Goal: Task Accomplishment & Management: Complete application form

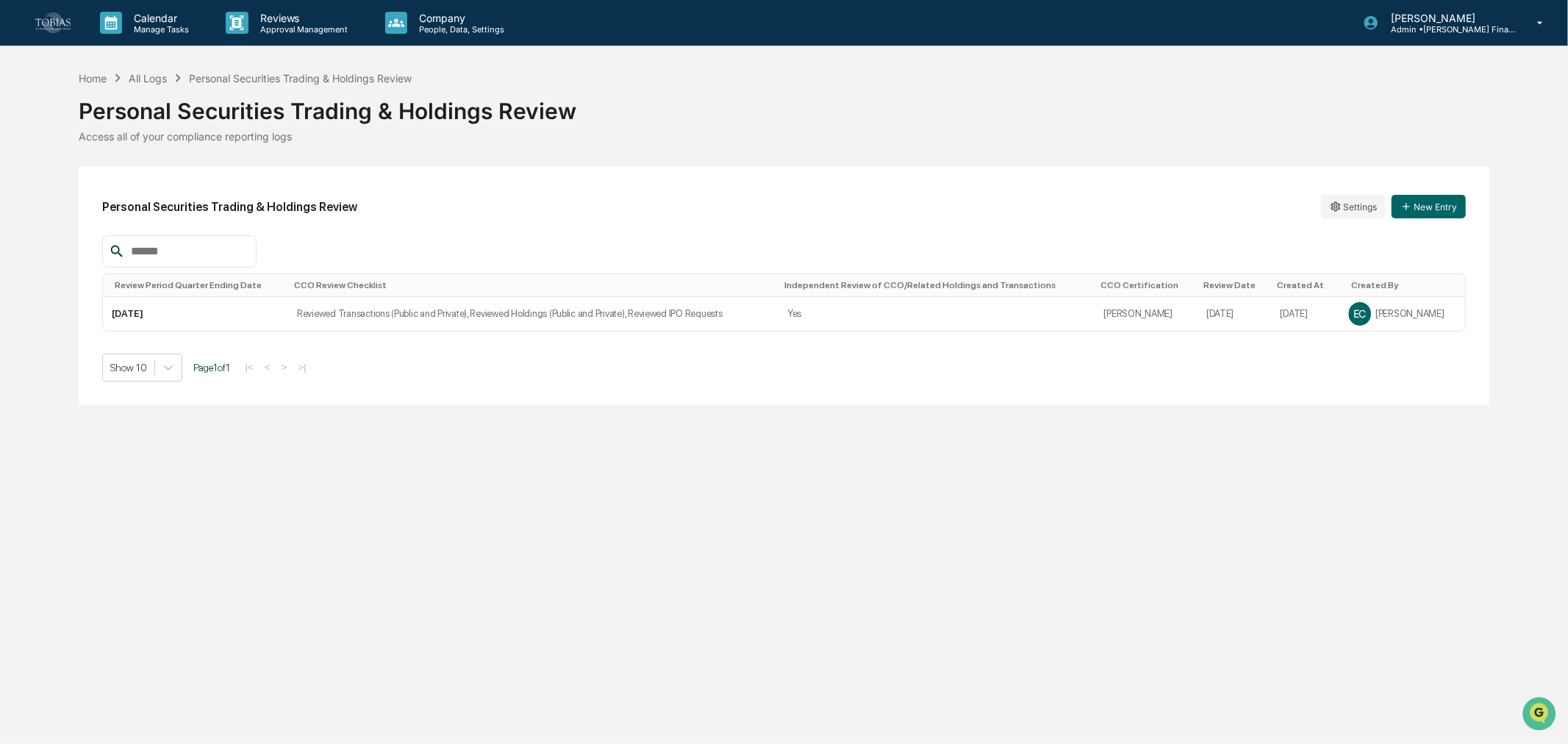
click at [74, 19] on link at bounding box center [61, 23] width 53 height 45
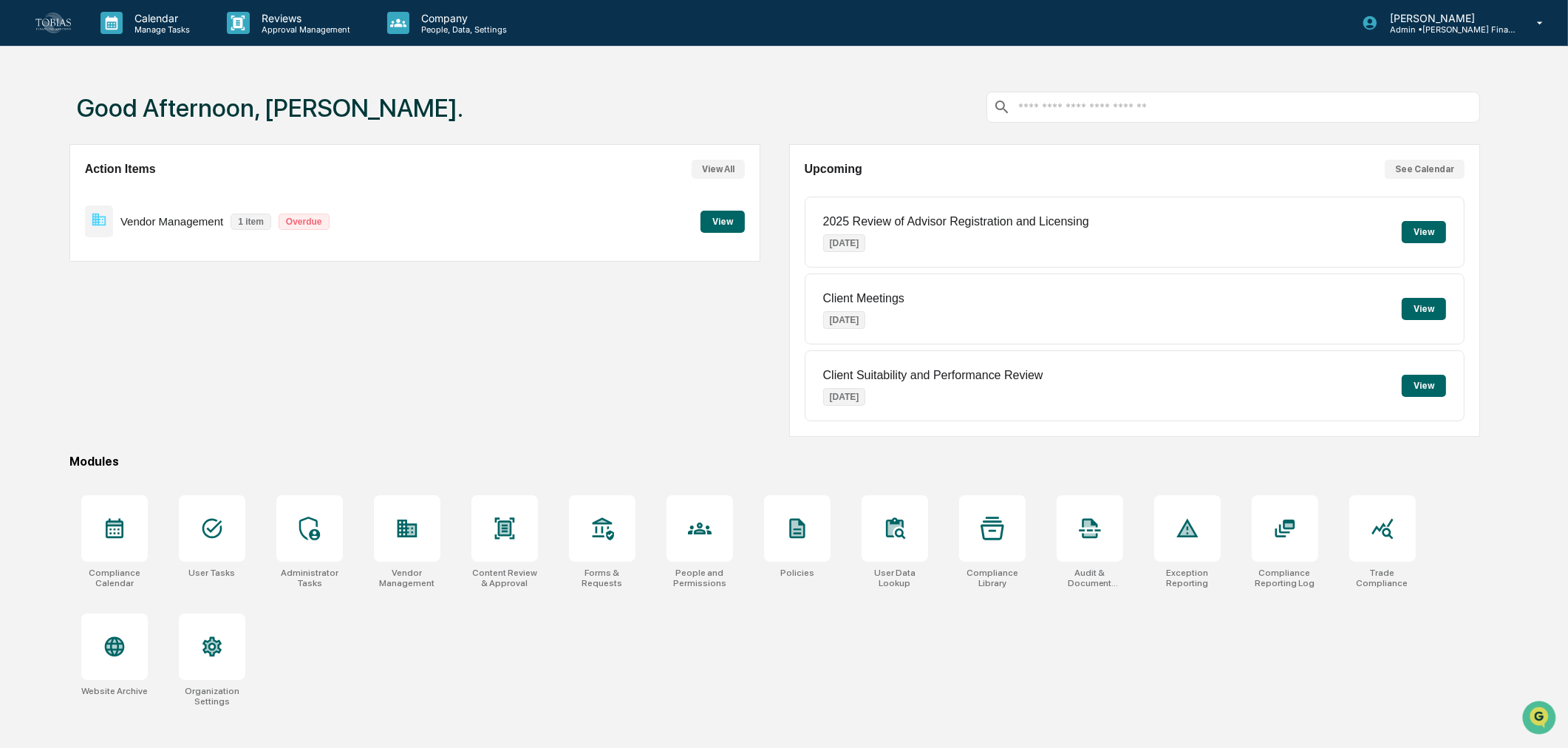
click at [432, 32] on p "People, Data, Settings" at bounding box center [462, 29] width 105 height 11
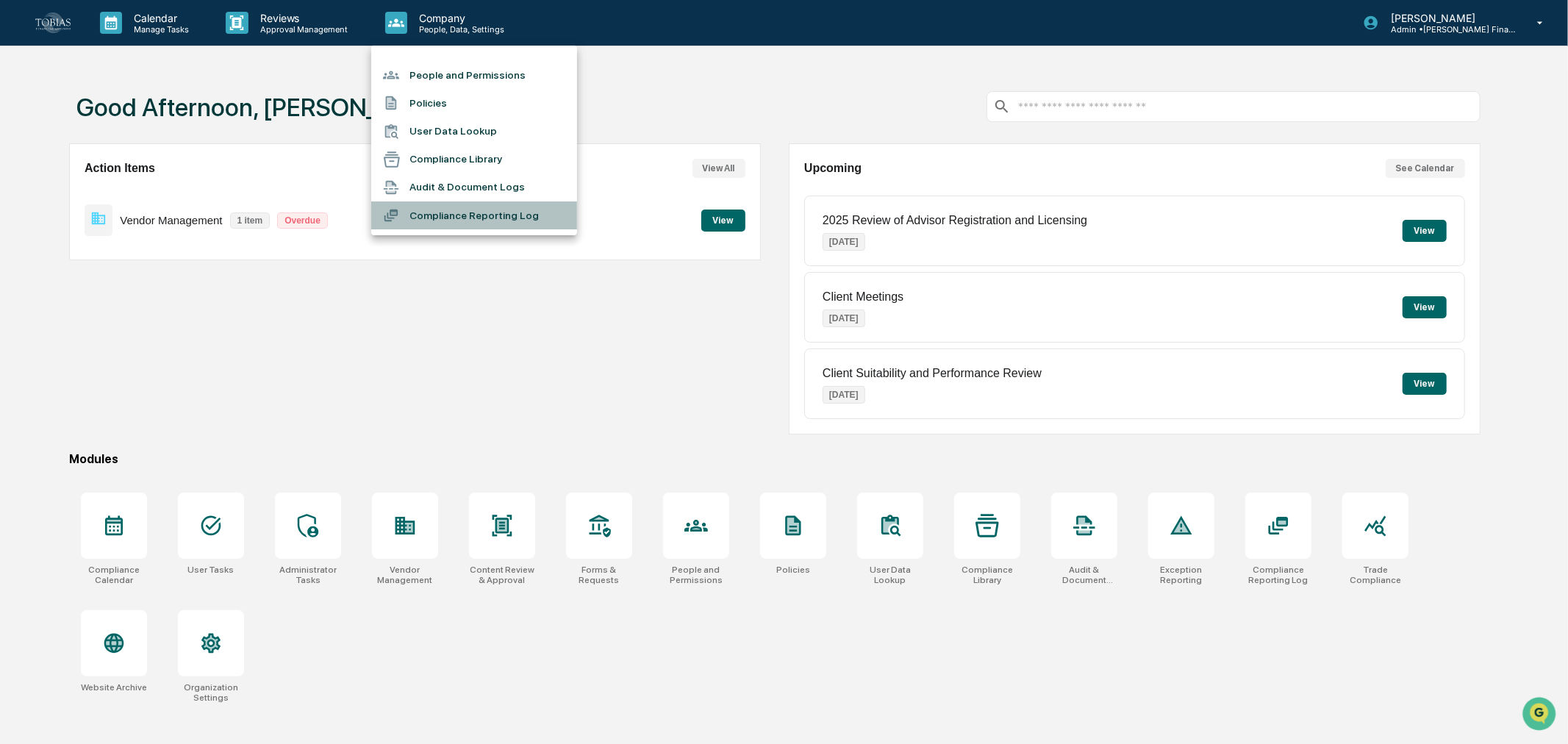
click at [437, 214] on li "Compliance Reporting Log" at bounding box center [474, 215] width 206 height 28
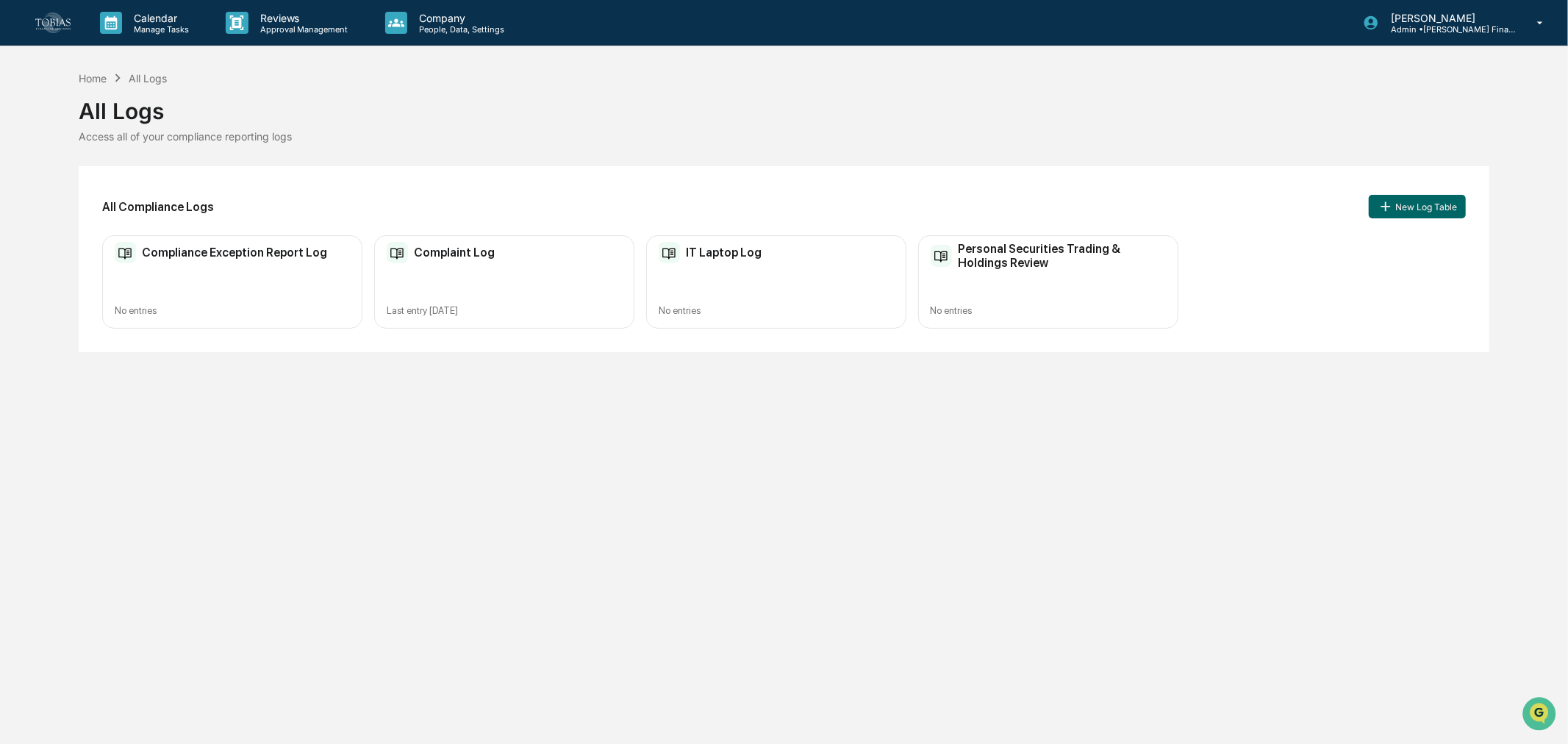
click at [437, 28] on p "People, Data, Settings" at bounding box center [459, 29] width 104 height 11
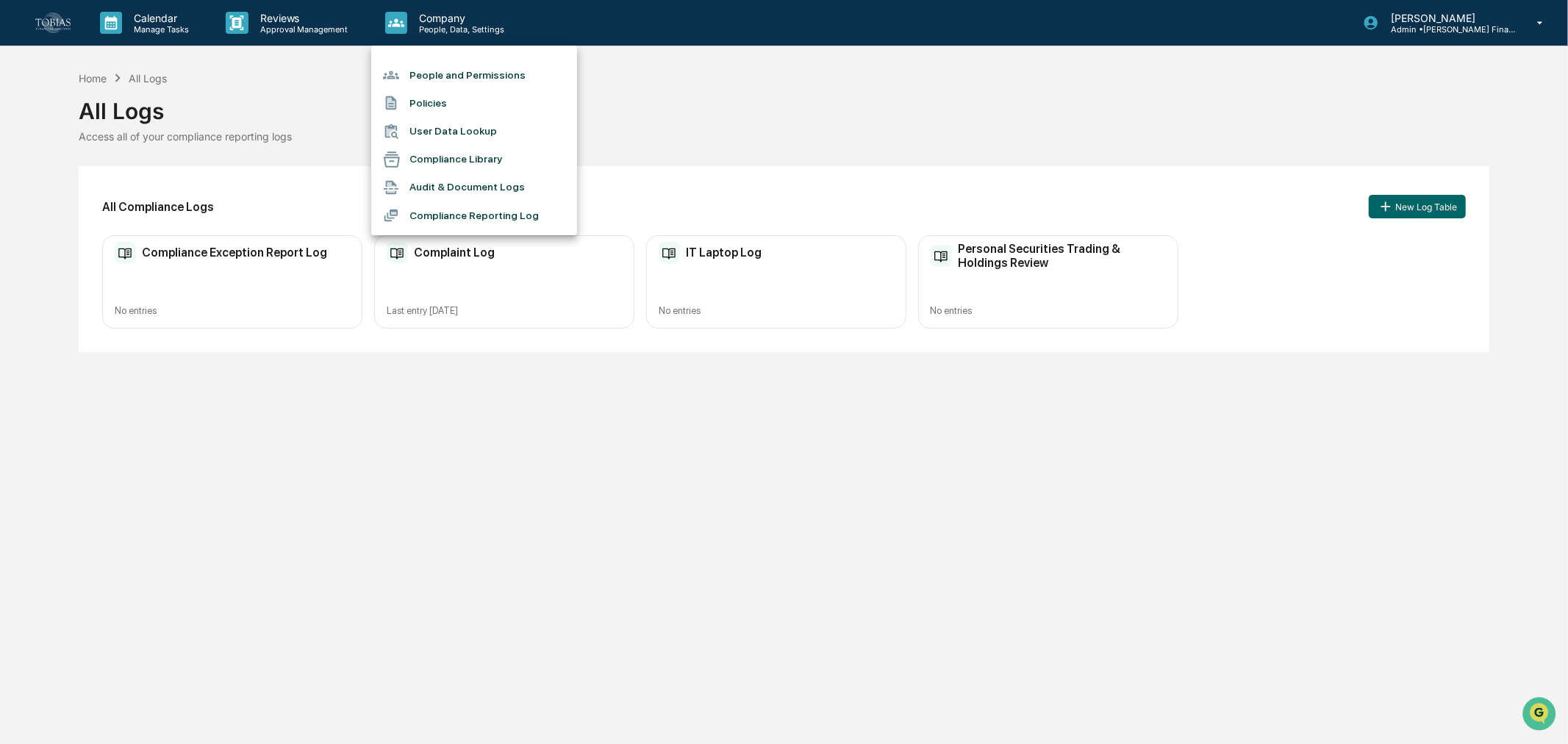
click at [298, 27] on div at bounding box center [784, 372] width 1568 height 744
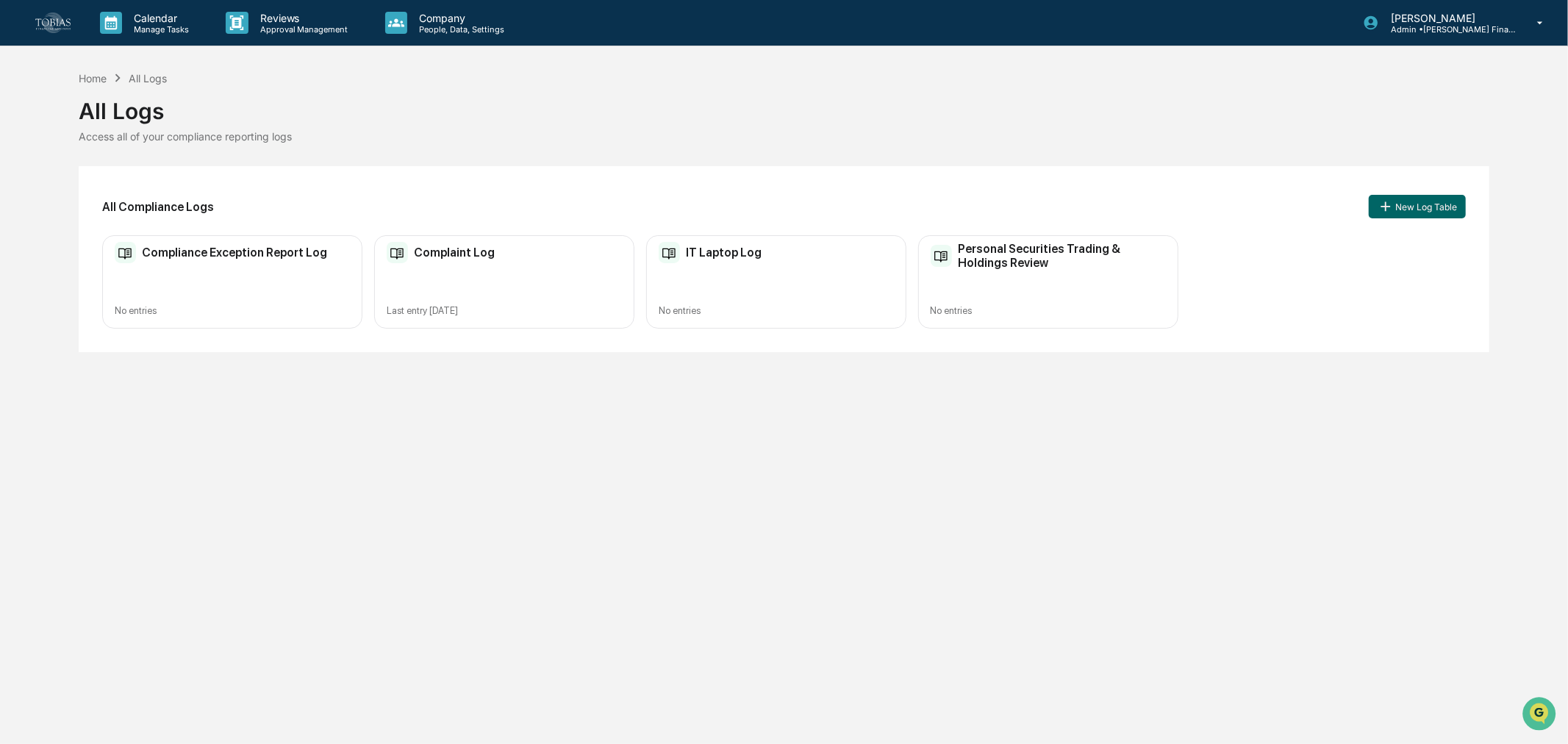
click at [286, 24] on p "Approval Management" at bounding box center [302, 29] width 108 height 11
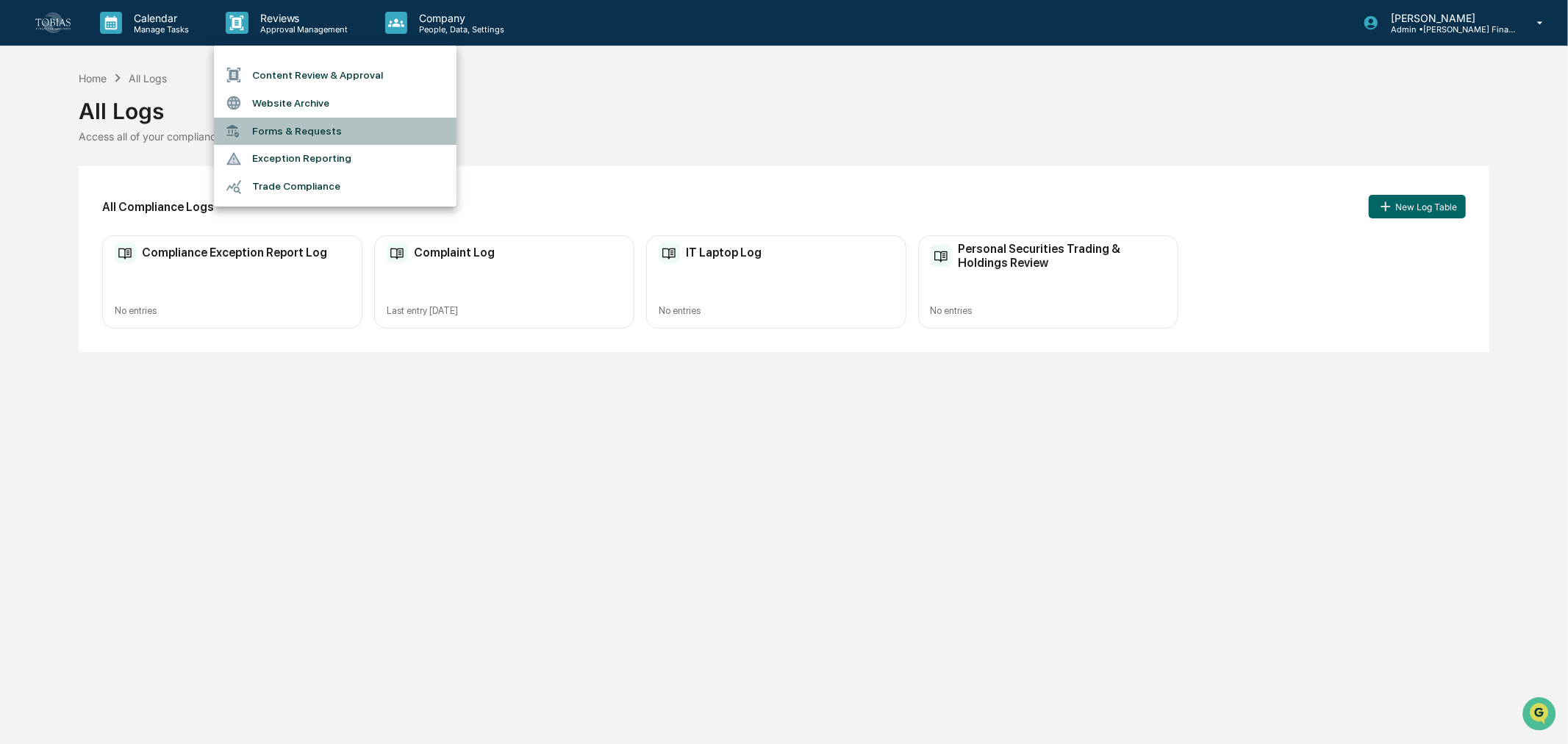
click at [309, 121] on li "Forms & Requests" at bounding box center [336, 131] width 243 height 27
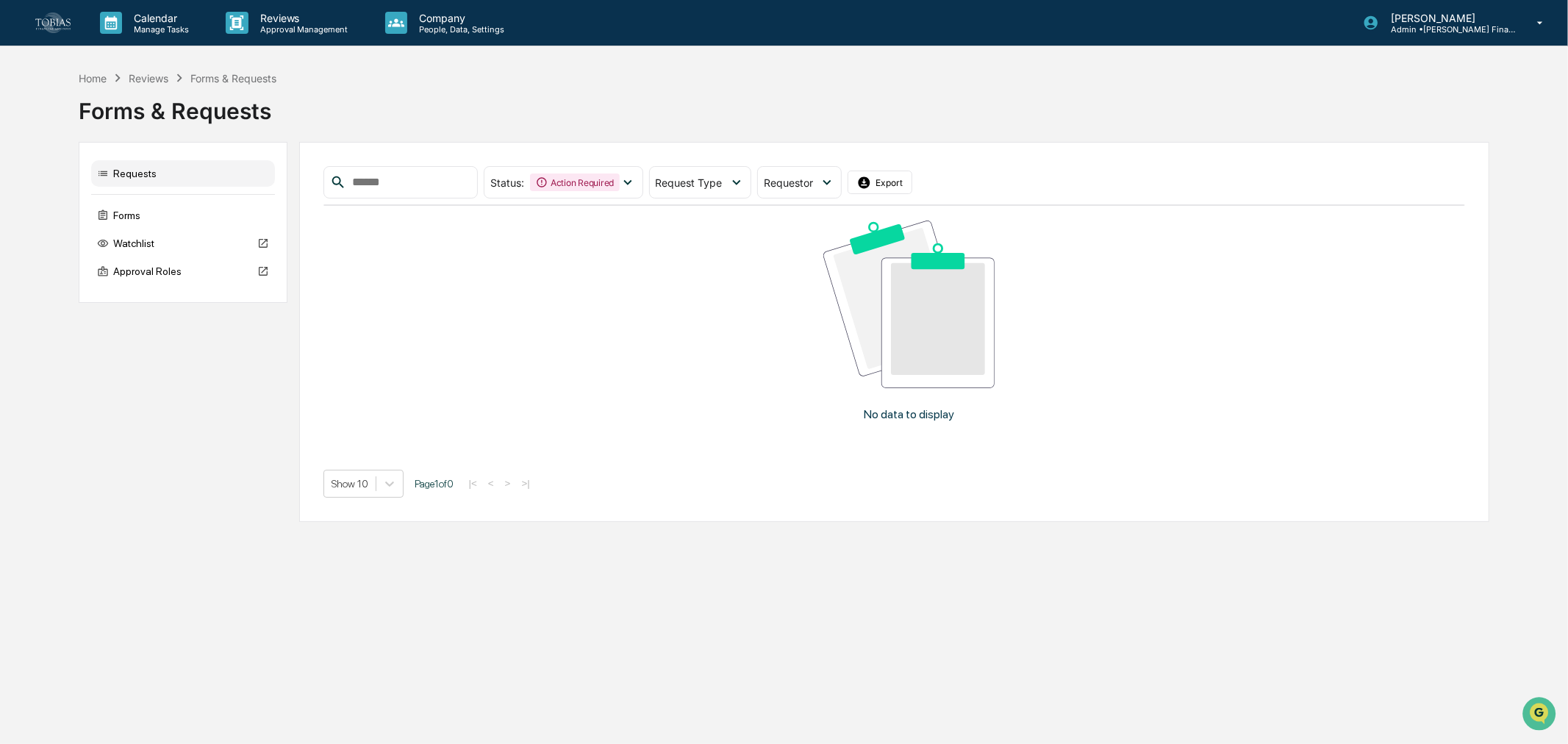
click at [126, 215] on div "Forms" at bounding box center [183, 215] width 184 height 27
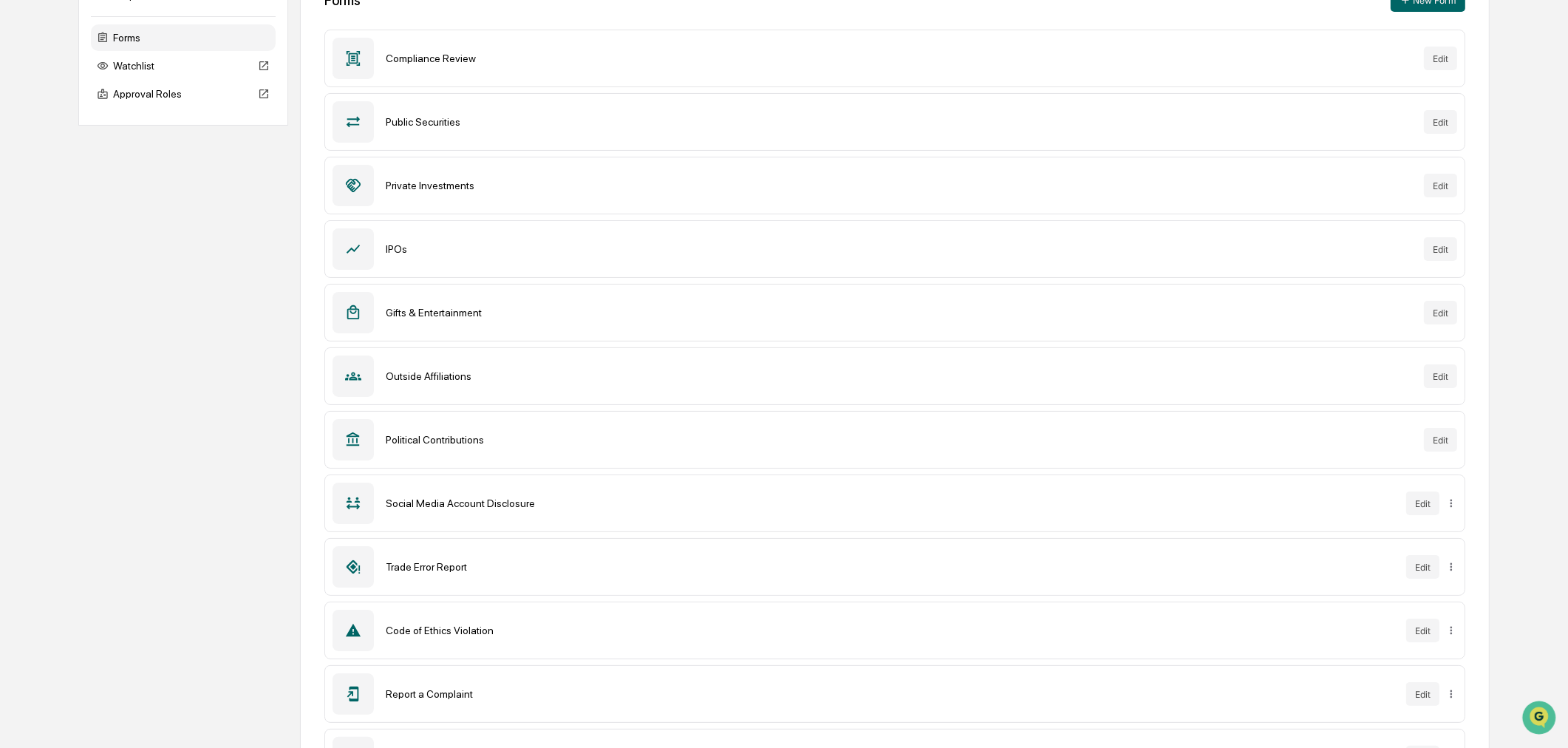
scroll to position [249, 0]
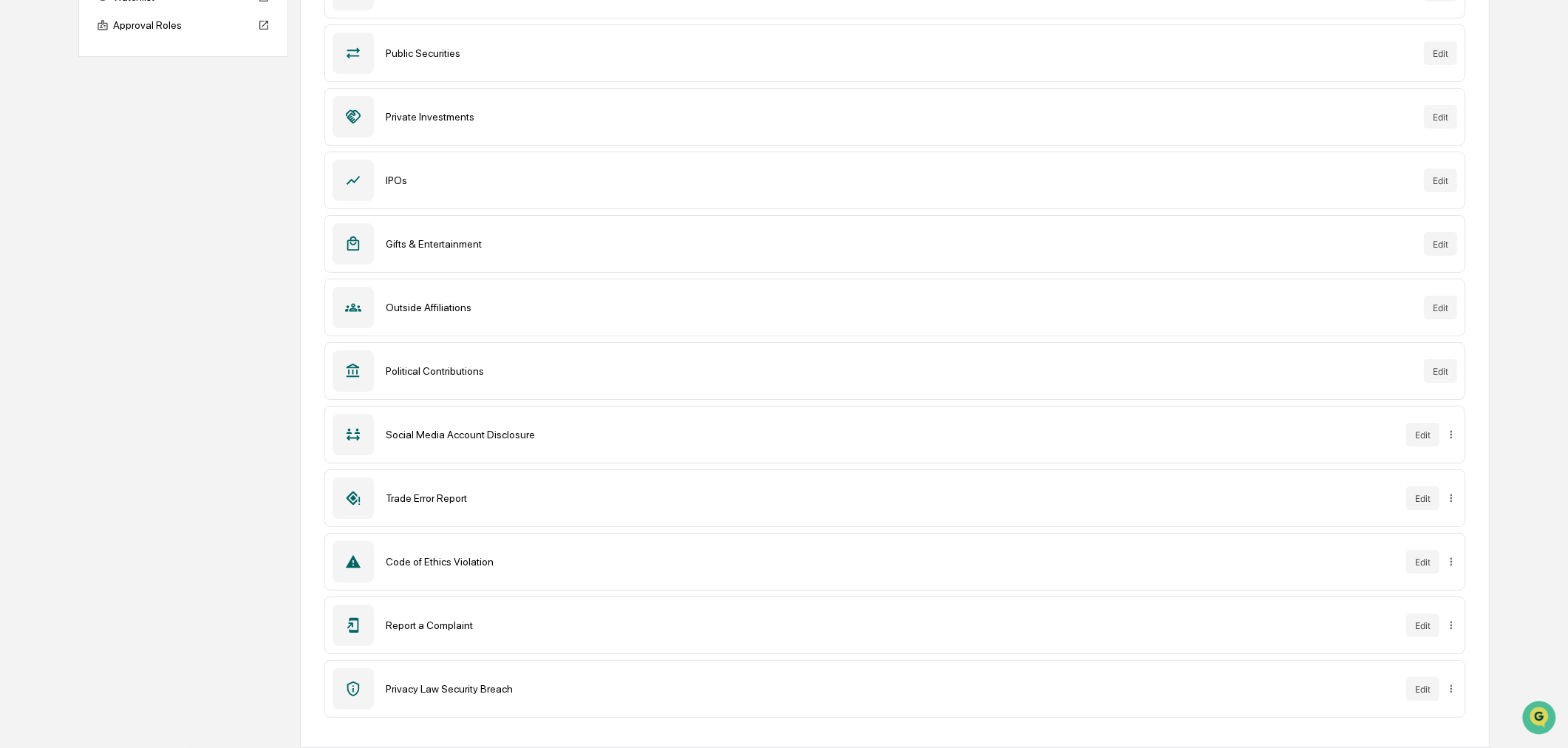
click at [455, 700] on div "Privacy Law Security Breach Edit" at bounding box center [894, 689] width 1140 height 58
click at [463, 689] on div "Privacy Law Security Breach" at bounding box center [889, 689] width 1009 height 12
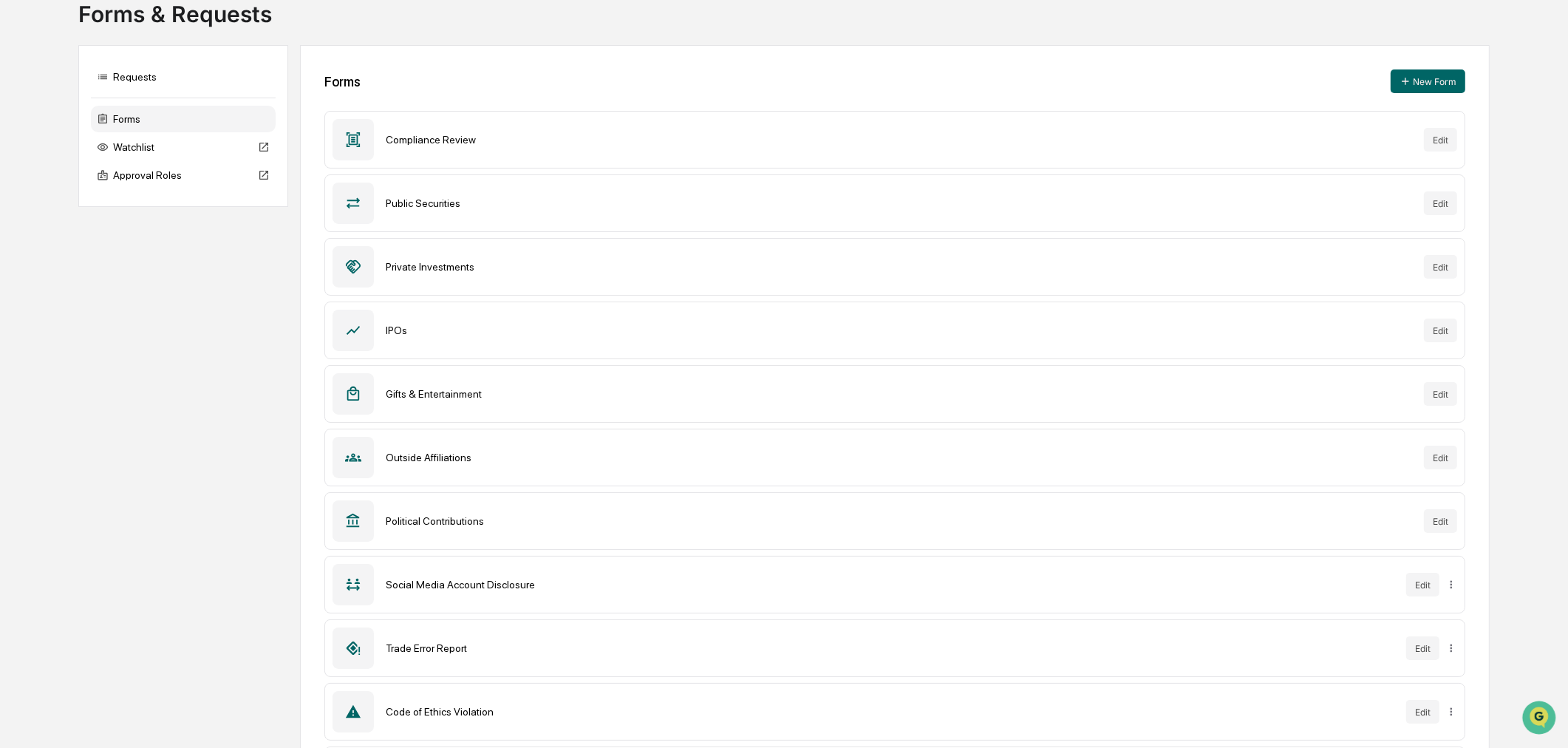
scroll to position [0, 0]
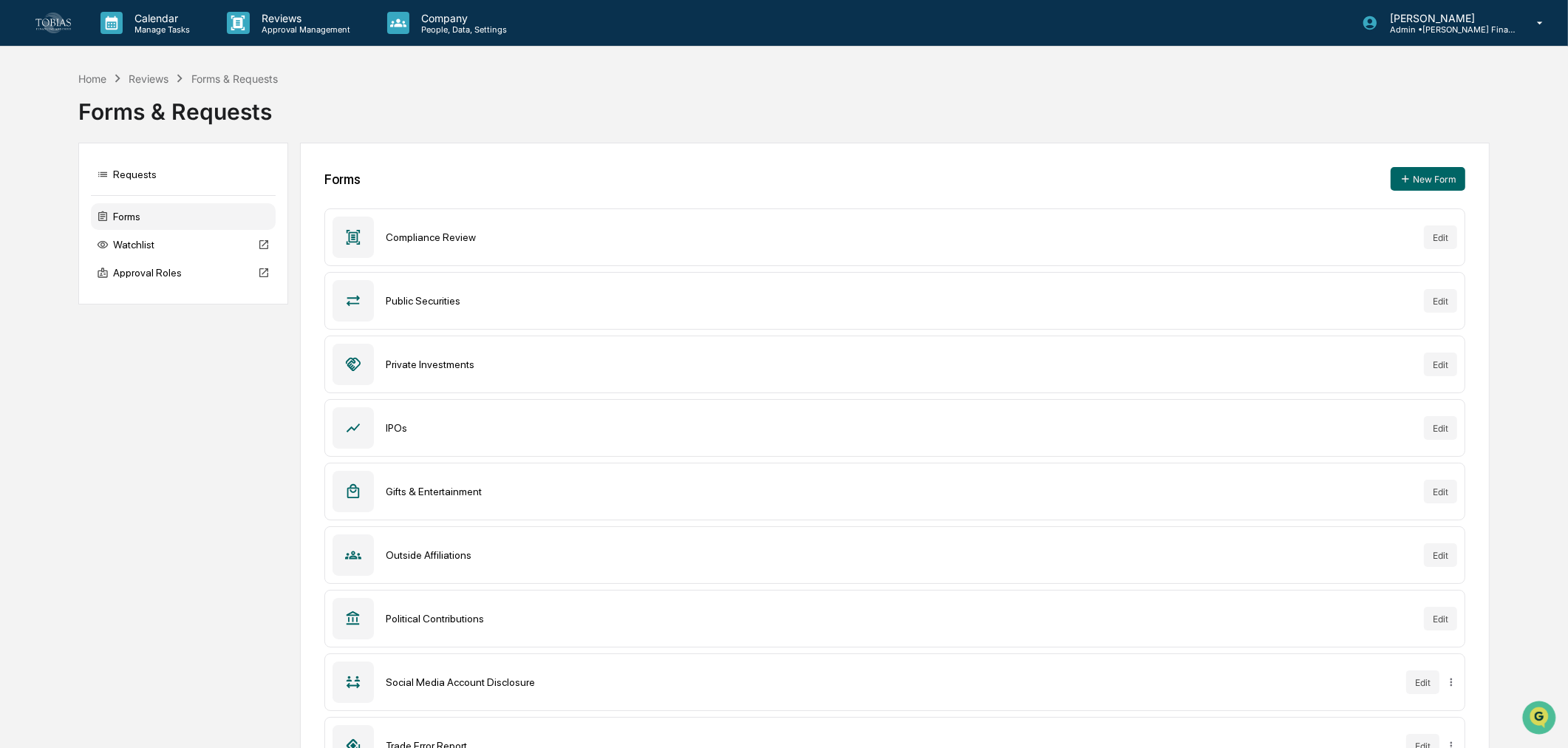
click at [443, 24] on p "People, Data, Settings" at bounding box center [462, 29] width 105 height 11
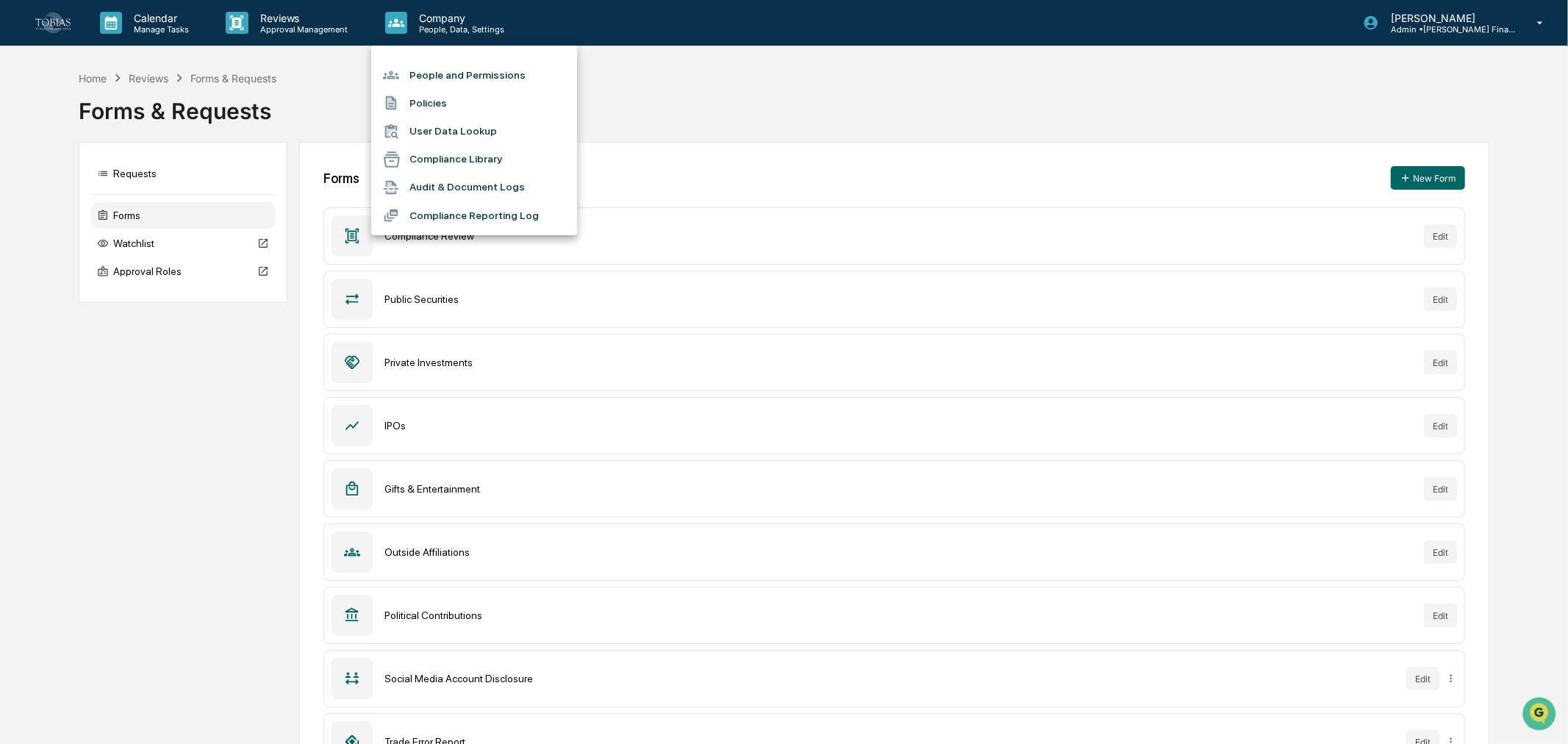
click at [461, 182] on li "Audit & Document Logs" at bounding box center [474, 188] width 206 height 28
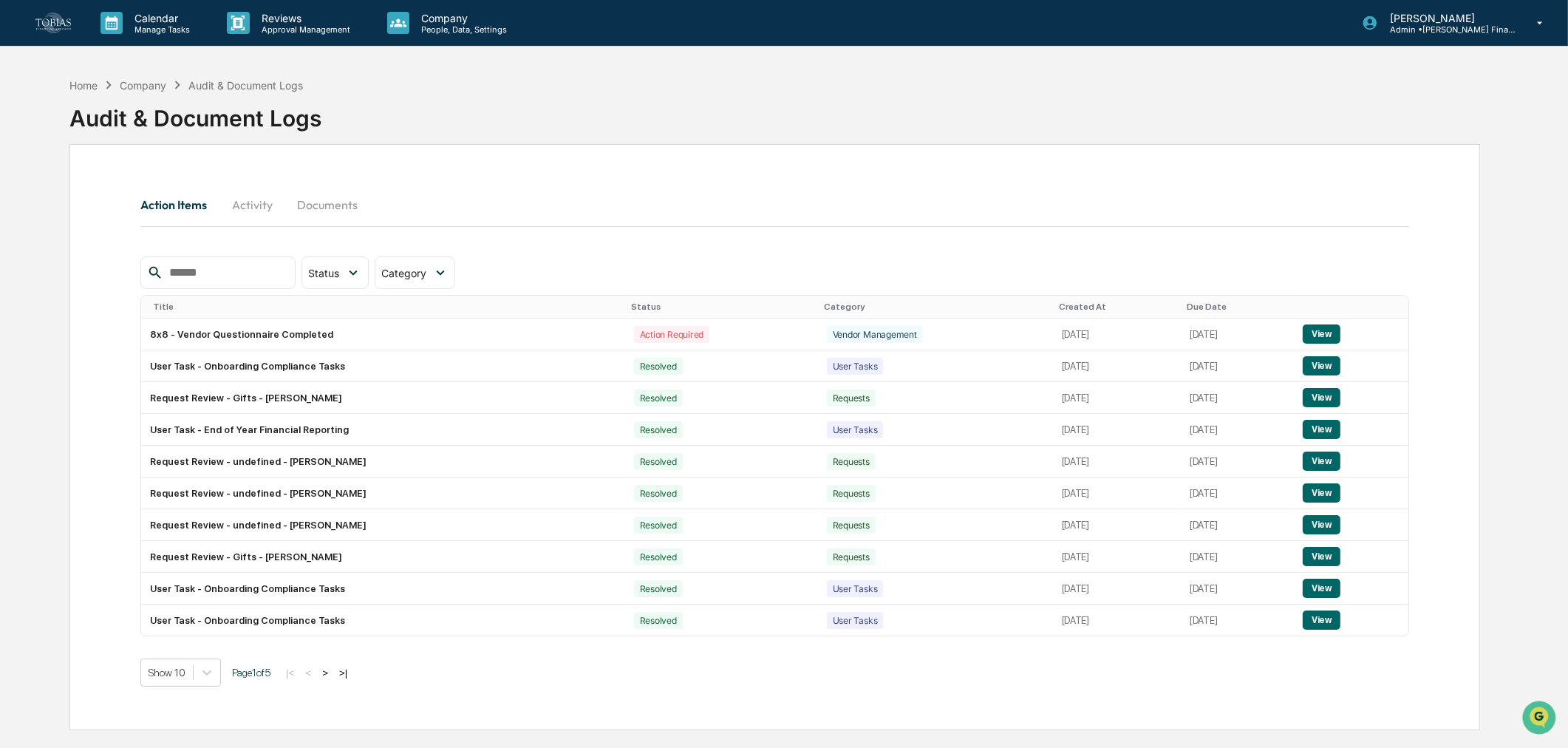
click at [1059, 309] on div "Created At" at bounding box center [1117, 307] width 116 height 11
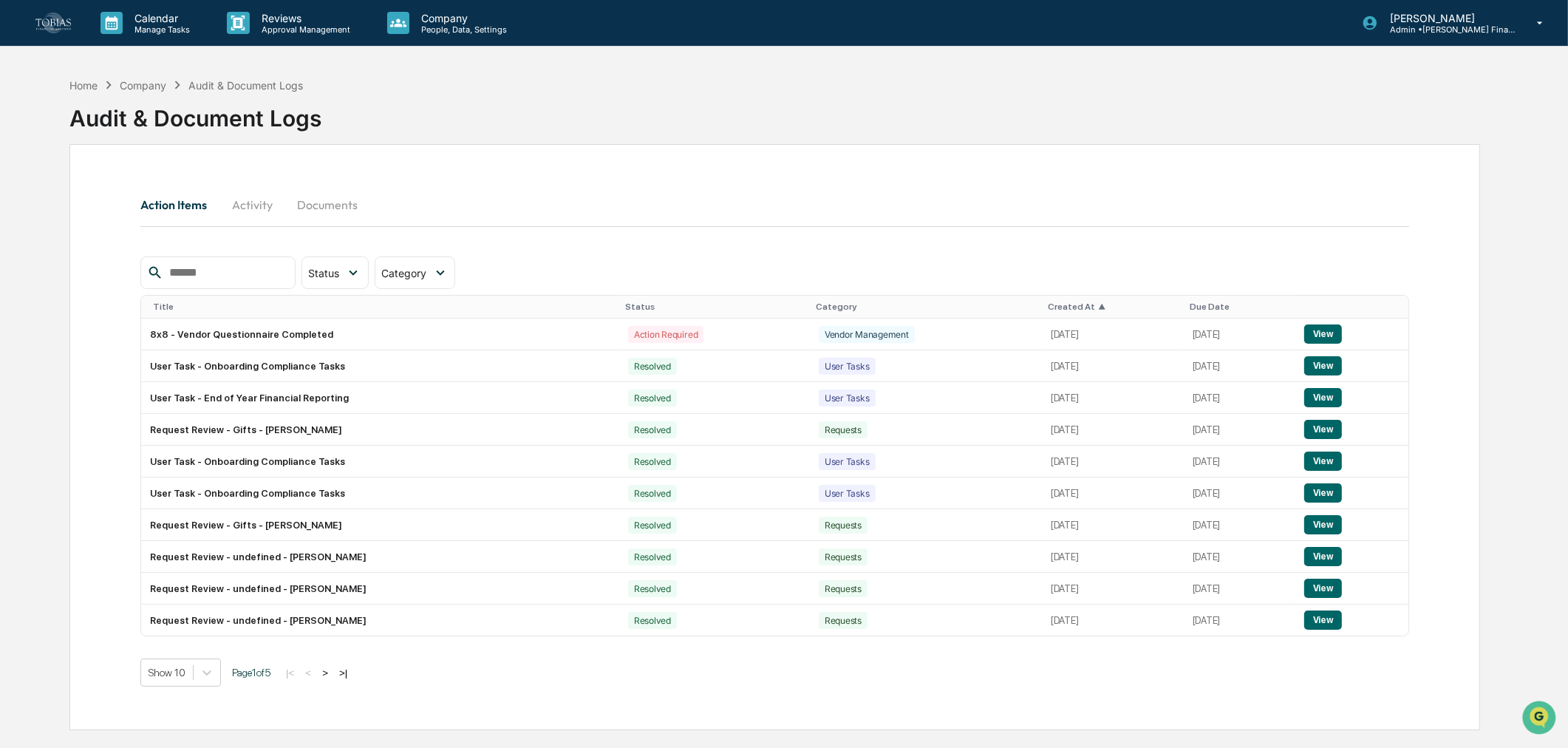
click at [1048, 307] on div "Created At ▲" at bounding box center [1113, 307] width 130 height 11
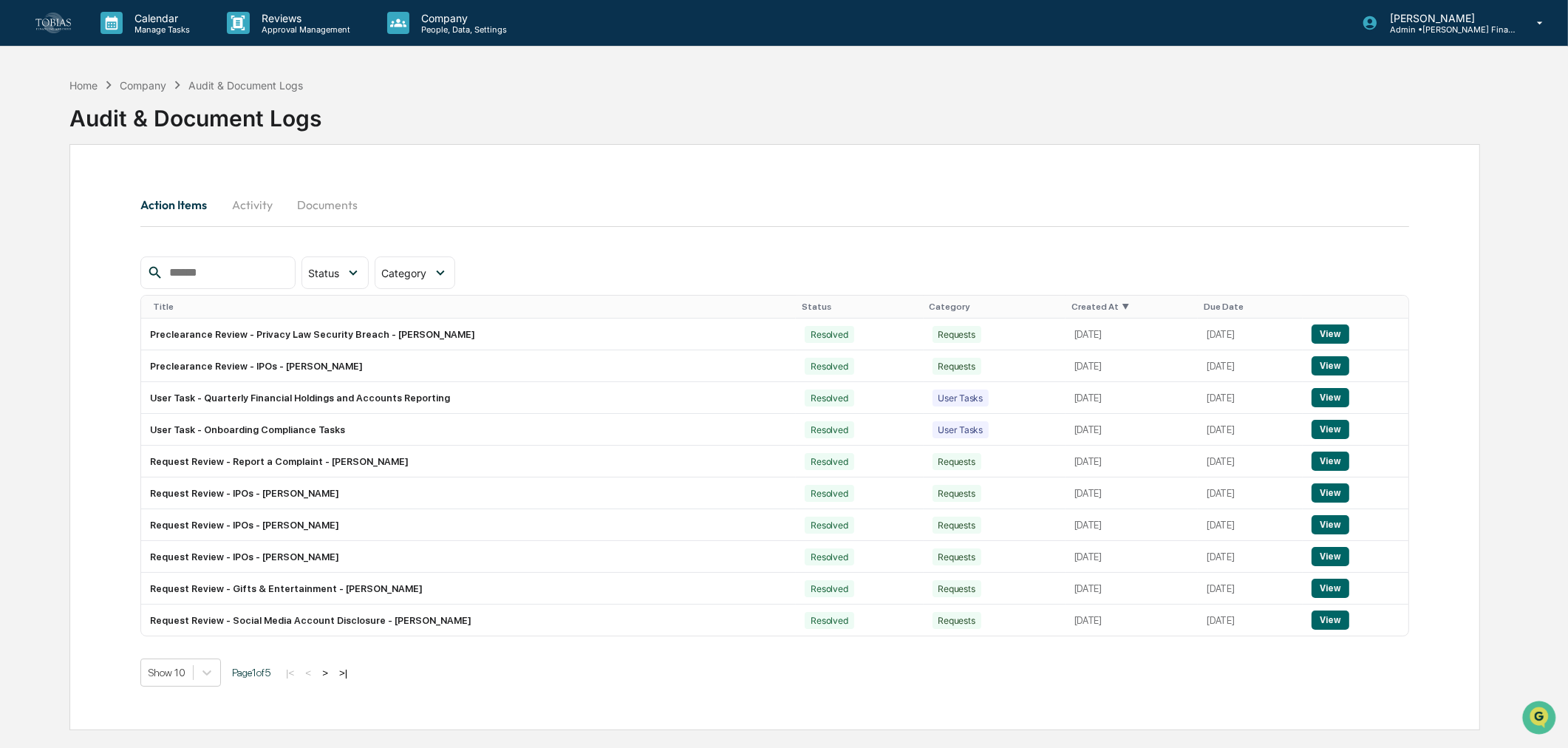
click at [469, 334] on td "Preclearance Review - Privacy Law Security Breach - [PERSON_NAME]" at bounding box center [468, 334] width 654 height 32
click at [1327, 333] on button "View" at bounding box center [1330, 334] width 37 height 20
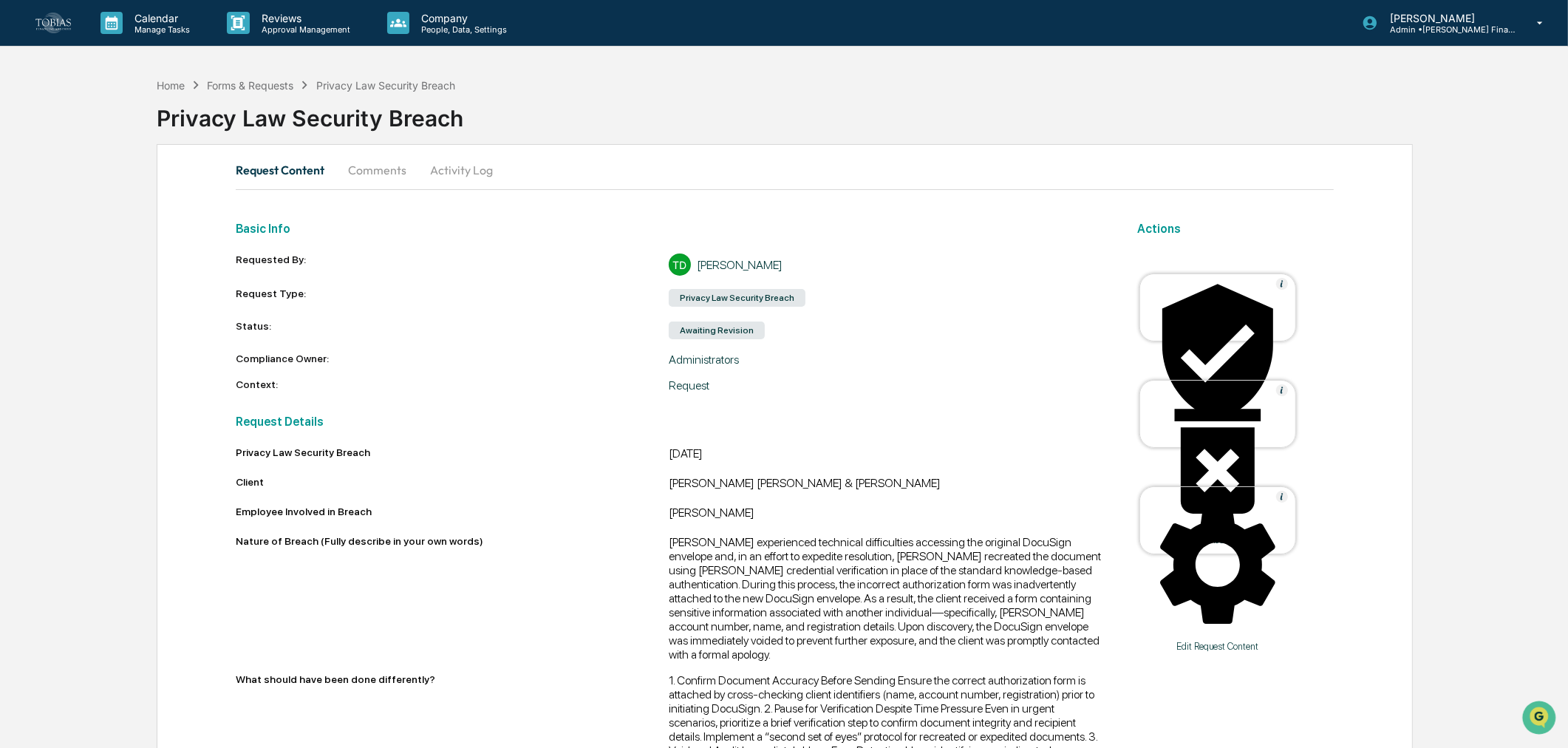
scroll to position [179, 0]
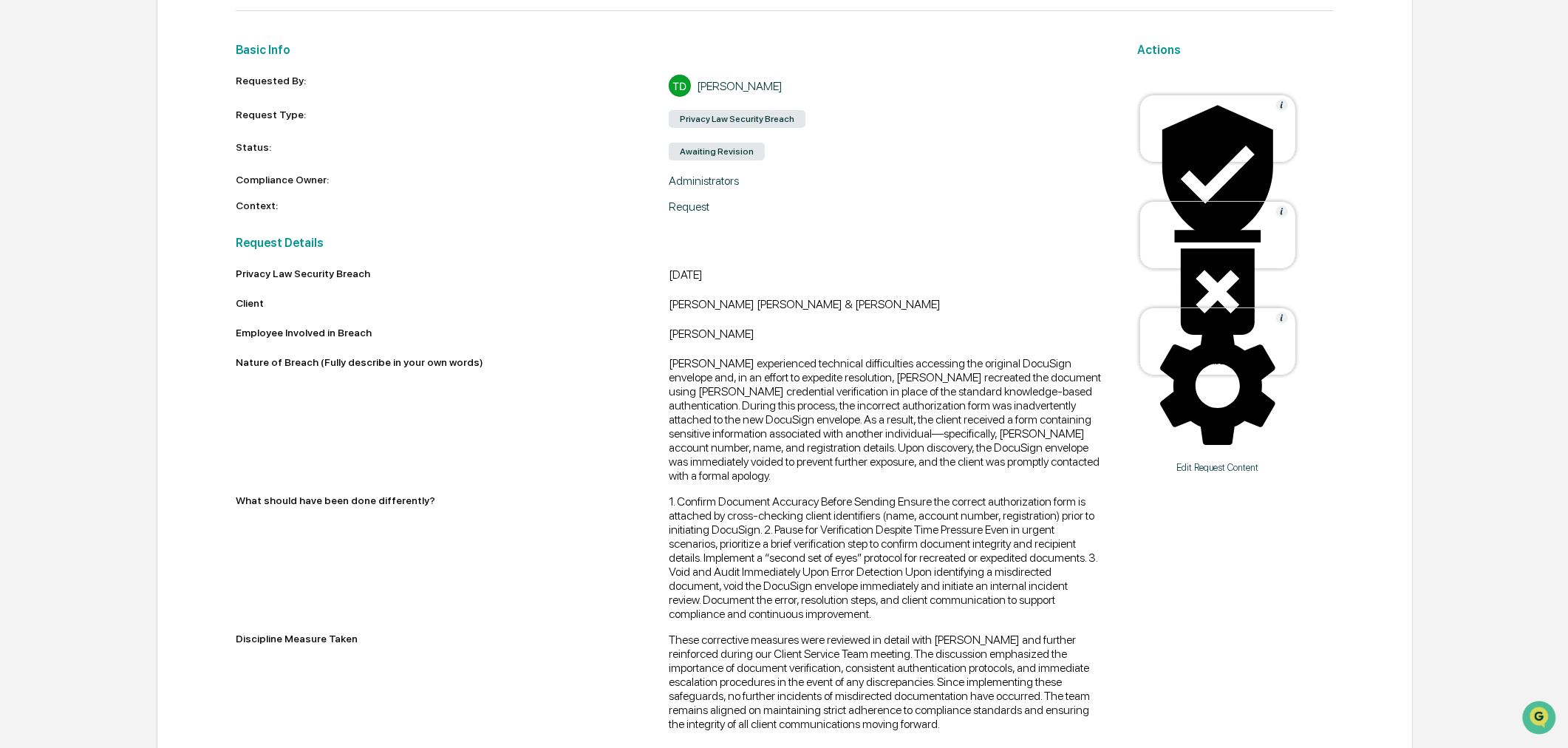
click at [1247, 249] on div "Approve Request" at bounding box center [1218, 254] width 133 height 11
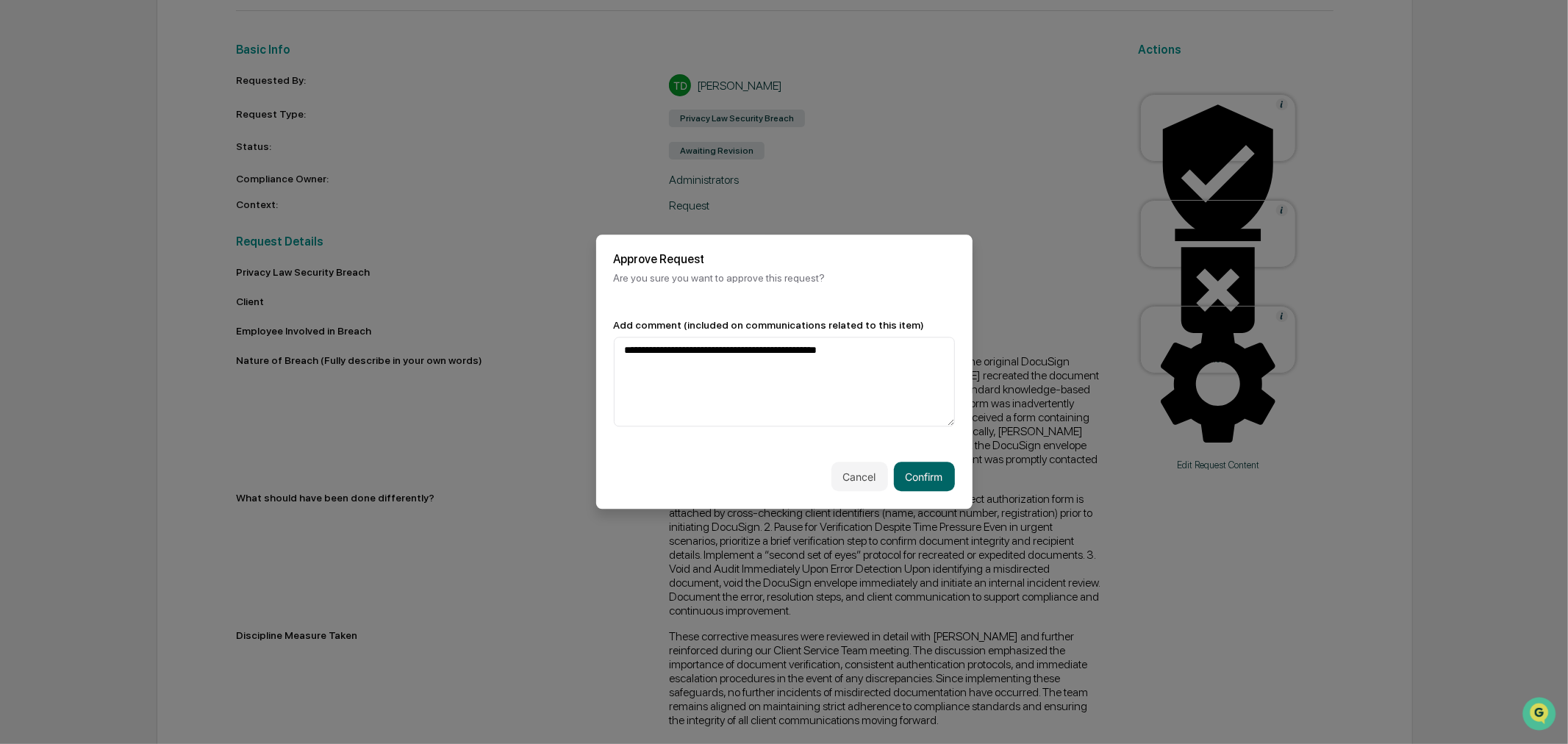
click at [728, 349] on textarea "**********" at bounding box center [784, 381] width 341 height 90
type textarea "**********"
click at [926, 476] on button "Confirm" at bounding box center [923, 477] width 61 height 29
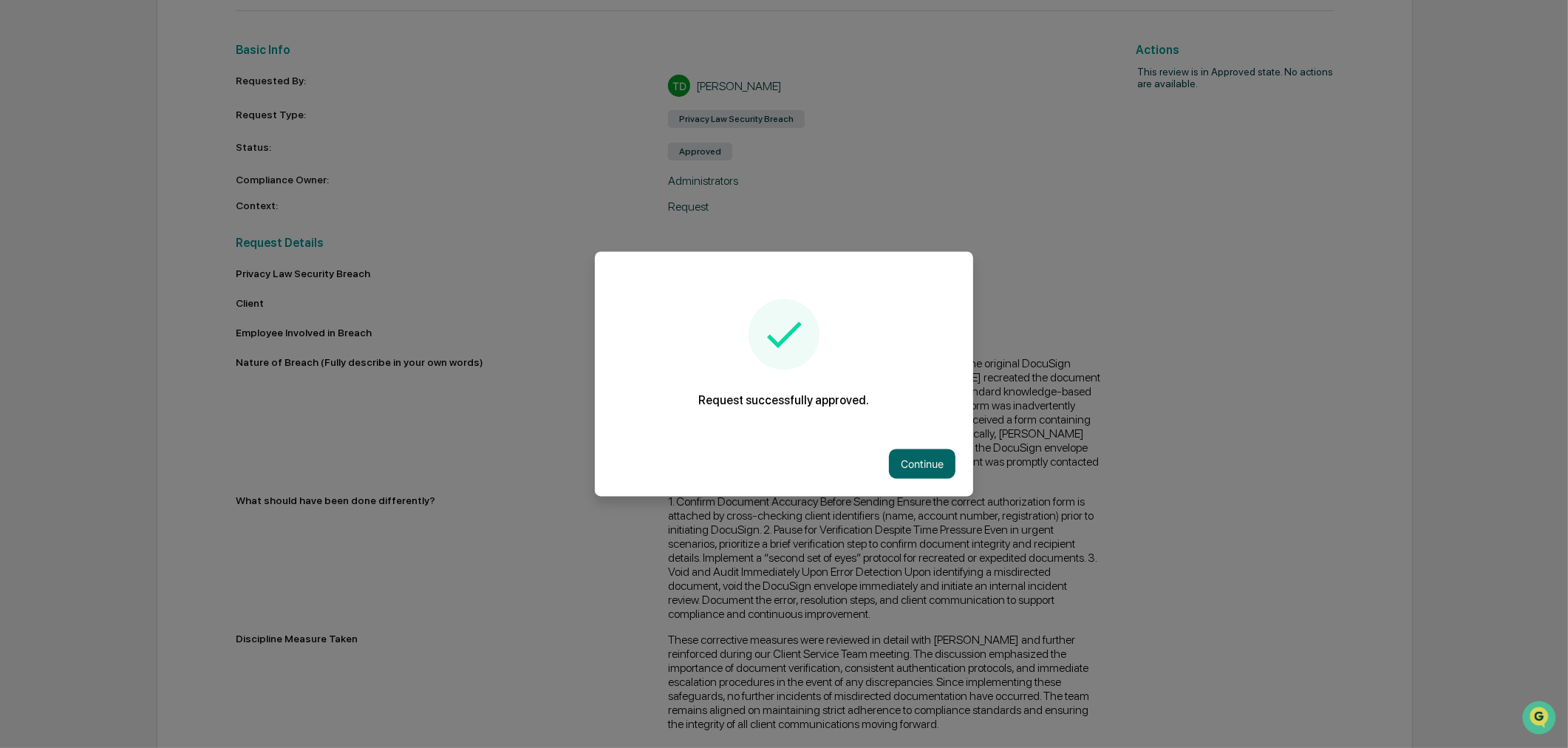
click at [927, 459] on button "Continue" at bounding box center [922, 464] width 67 height 29
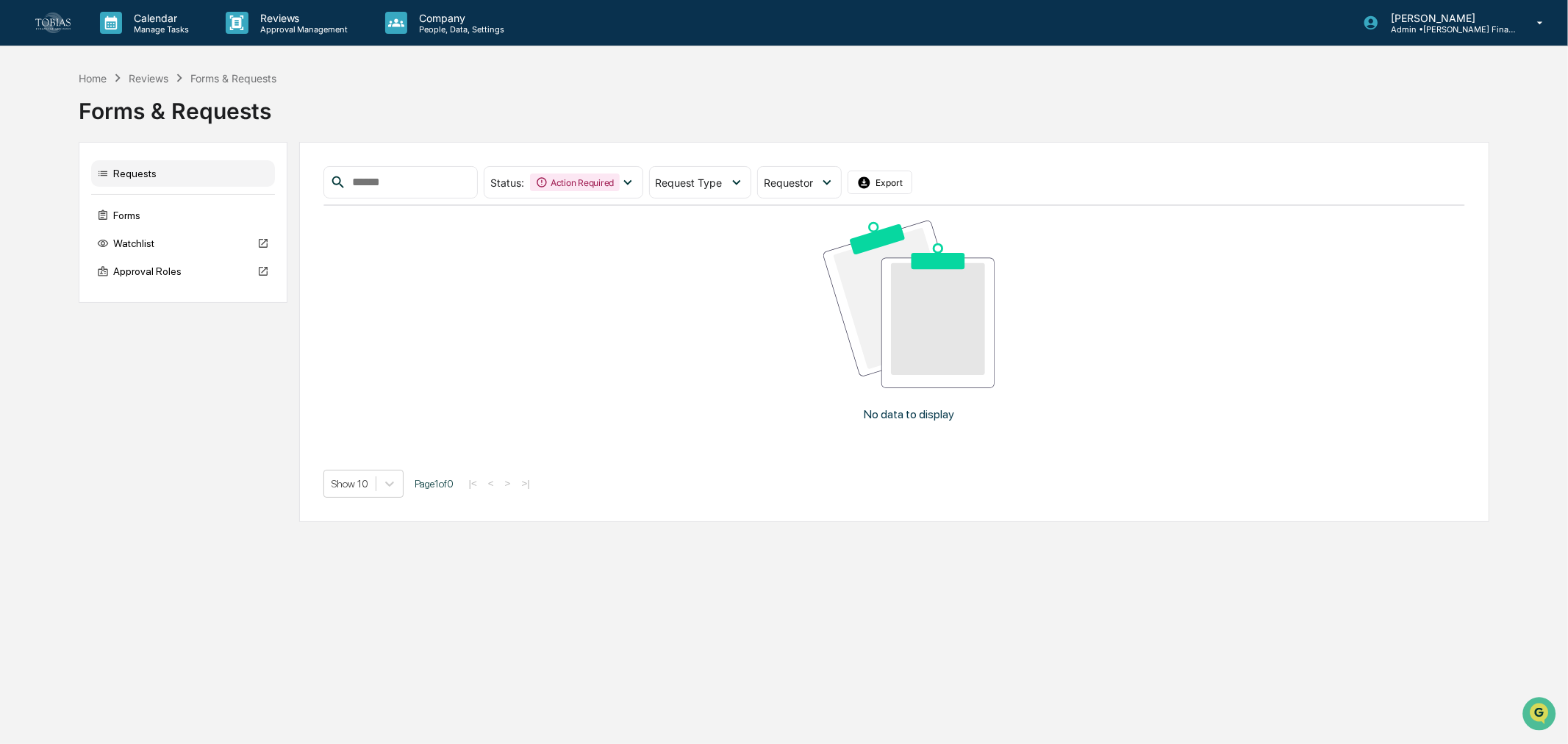
click at [241, 399] on div "Requests Forms Watchlist Approval Roles Status : Action Required Select/Deselec…" at bounding box center [784, 331] width 1411 height 379
